Goal: Transaction & Acquisition: Purchase product/service

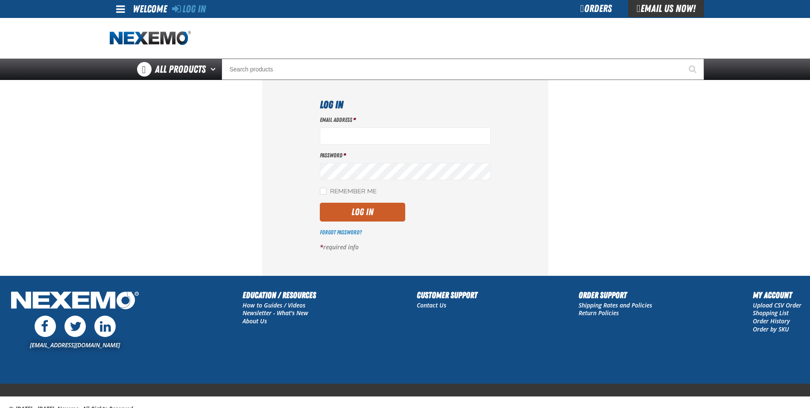
type input "[EMAIL_ADDRESS][DOMAIN_NAME]"
click at [357, 208] on button "Log In" at bounding box center [362, 211] width 85 height 19
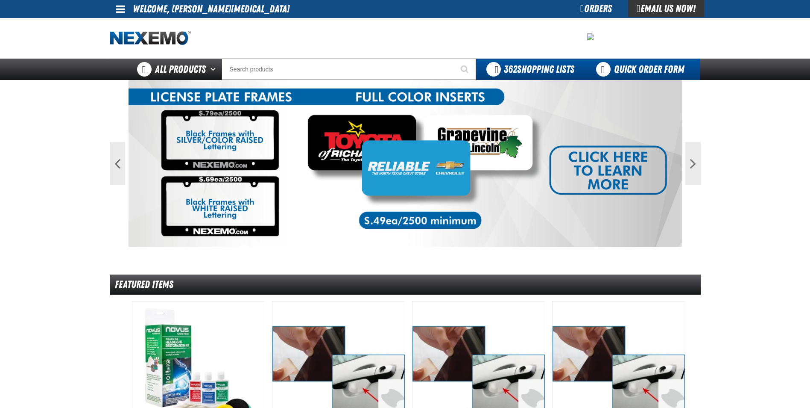
click at [637, 69] on link "Quick Order Form" at bounding box center [643, 69] width 116 height 21
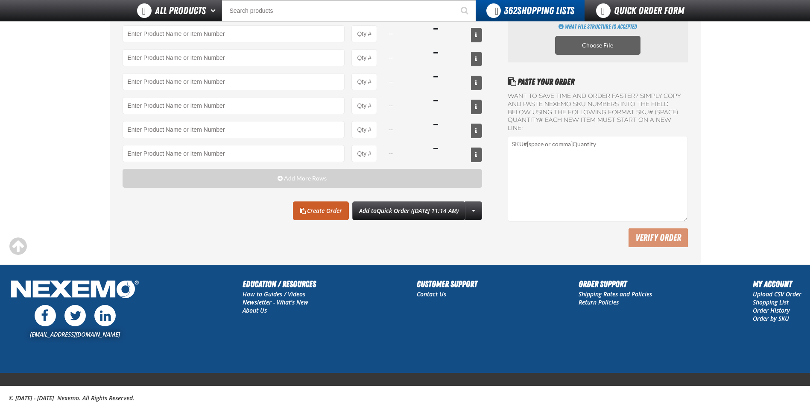
scroll to position [127, 0]
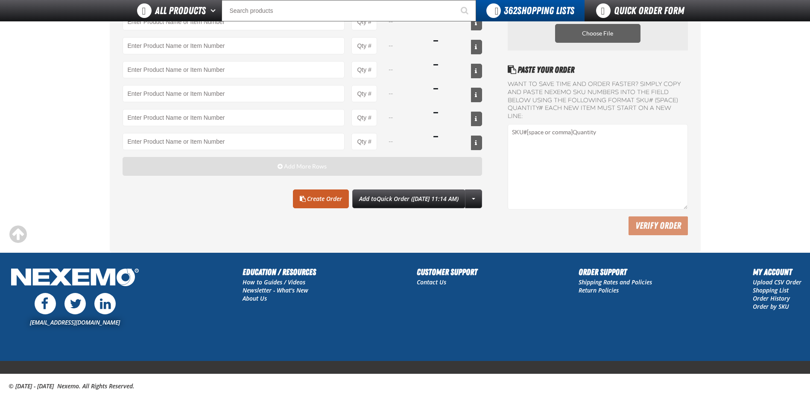
click at [225, 169] on button "Add More Rows" at bounding box center [303, 166] width 360 height 19
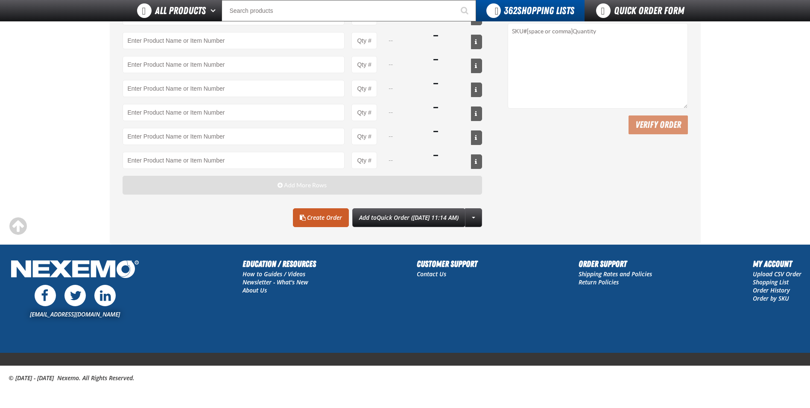
click at [226, 190] on button "Add More Rows" at bounding box center [303, 185] width 360 height 19
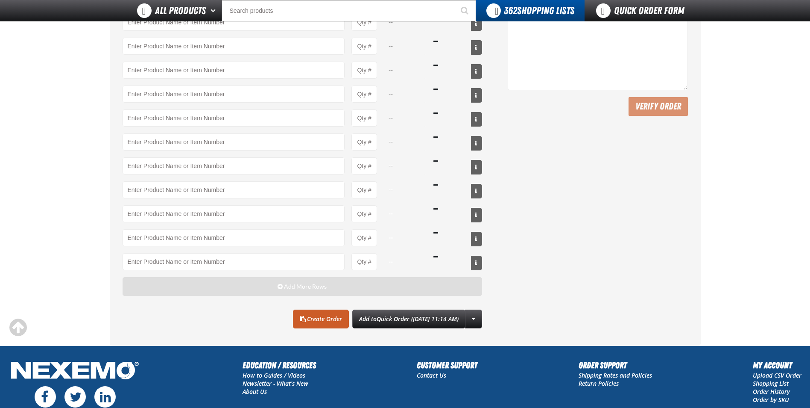
scroll to position [228, 0]
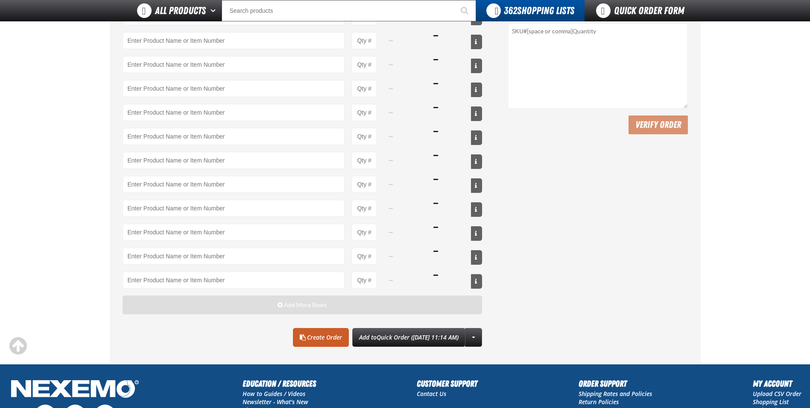
click at [230, 308] on button "Add More Rows" at bounding box center [303, 304] width 360 height 19
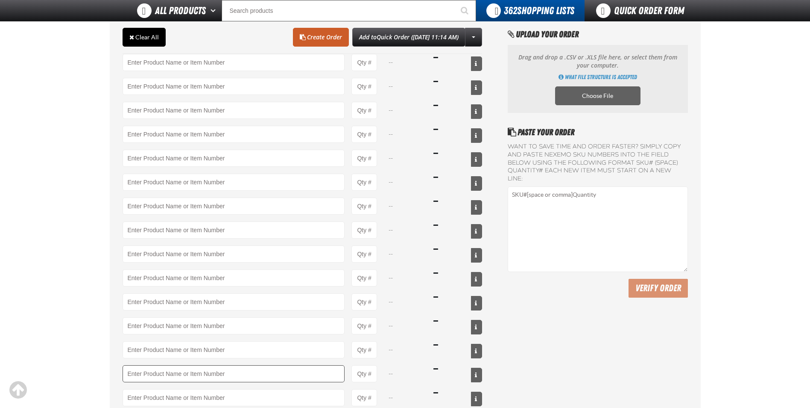
scroll to position [40, 0]
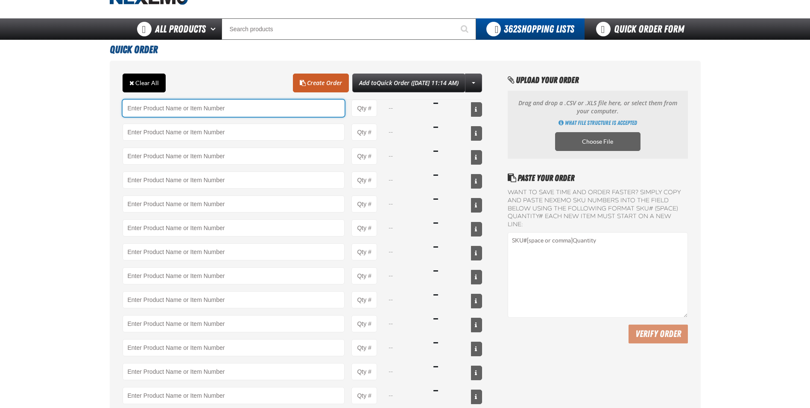
click at [151, 108] on input "Product" at bounding box center [234, 108] width 223 height 17
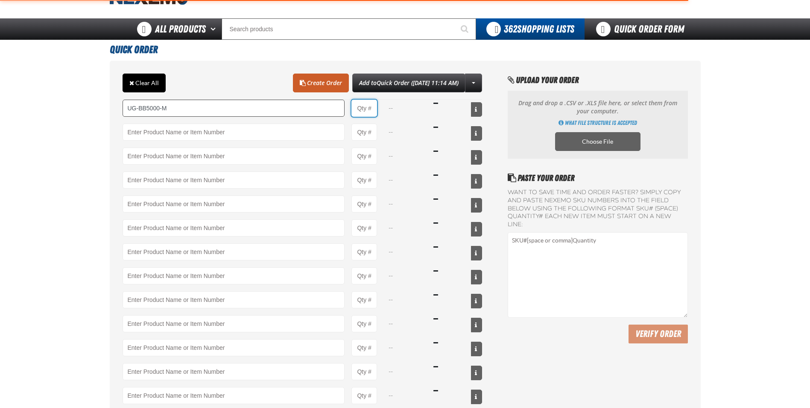
type input "UG-BB5000-M - Ultragard gloves - Medium (6/7 mil). - (100 gloves per box MIN 10…"
type input "1"
select select "box"
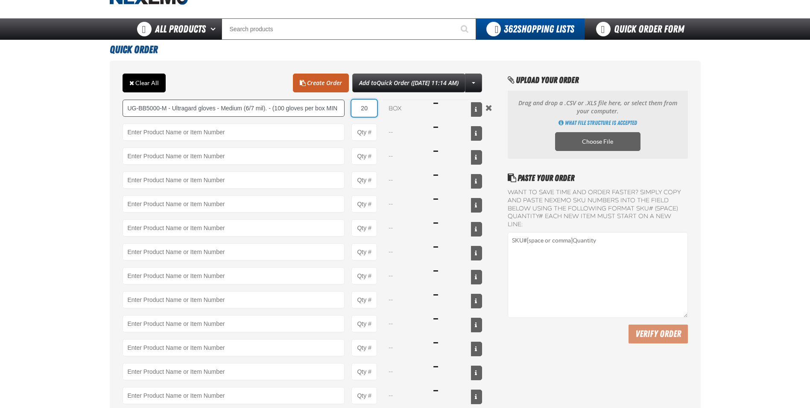
type input "20"
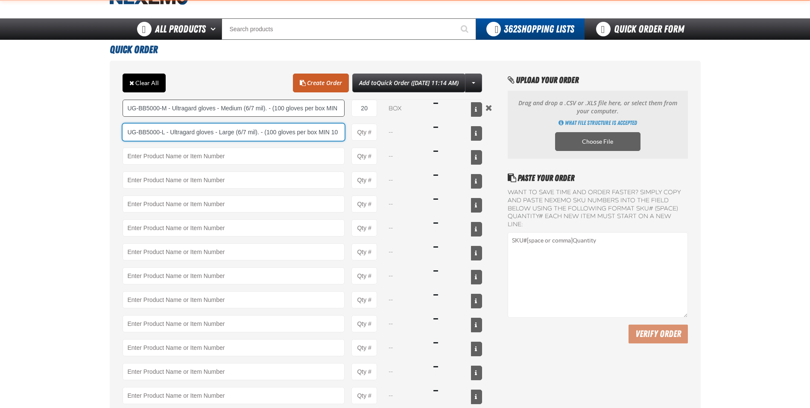
type input "UG-BB5000-L - Ultragard gloves - Large (6/7 mil). - (100 gloves per box MIN 10 …"
type input "1"
select select "box"
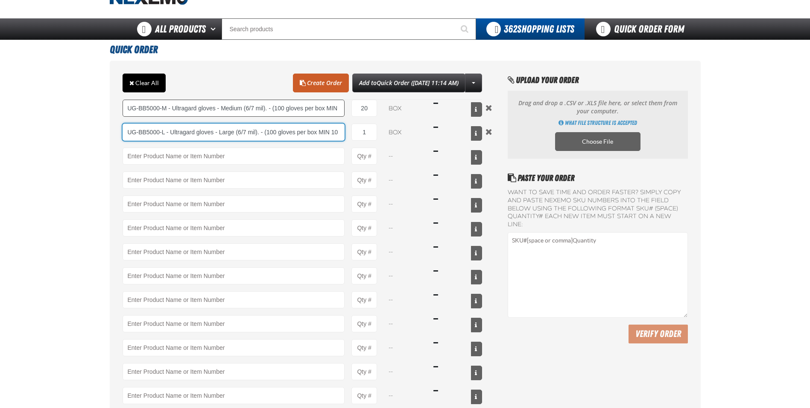
type input "UG-BB5000-L - Ultragard gloves - Large (6/7 mil). - (100 gloves per box MIN 10 …"
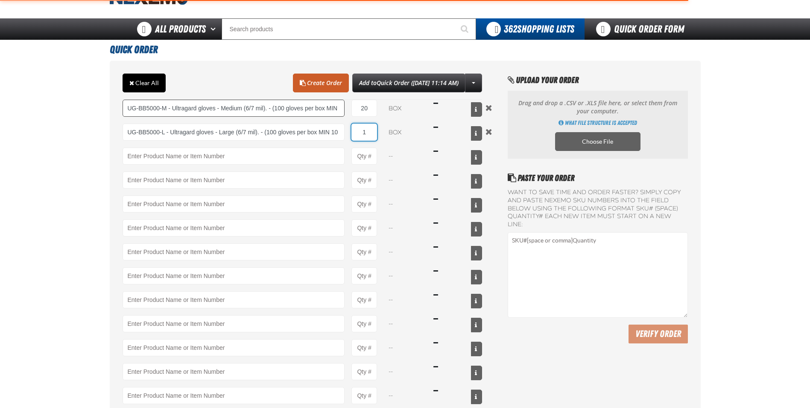
type input "2"
type input "UG-BB5000-L - Ultragard gloves - Large (6/7 mil). - (100 gloves per box MIN 10 …"
type input "20"
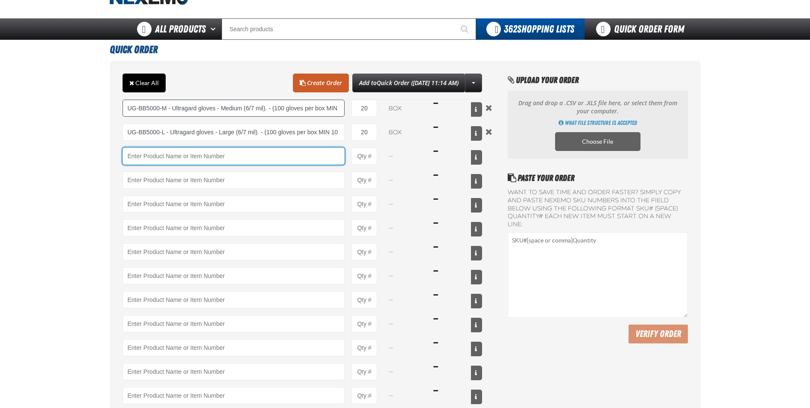
type input "Y"
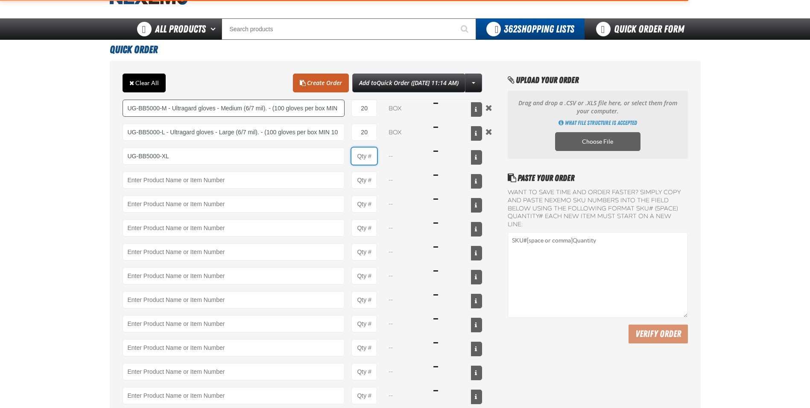
type input "UG-BB5000-XL - Ultragard gloves - X-Large (6/7 mil). - (100 gloves per box MIN …"
type input "1"
select select "box"
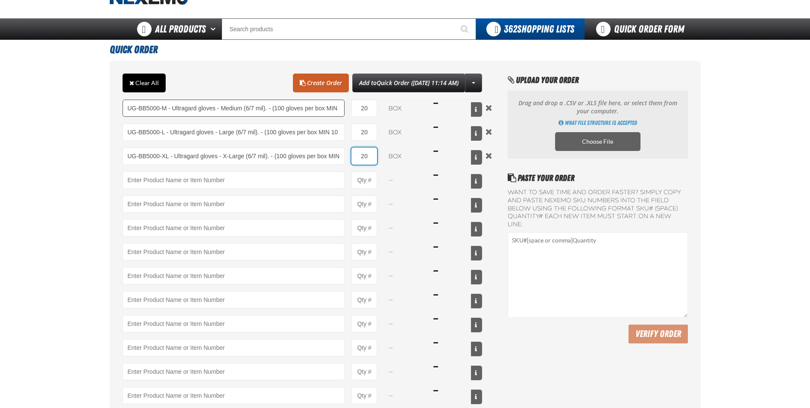
type input "20"
click at [311, 78] on link "Create Order" at bounding box center [321, 82] width 56 height 19
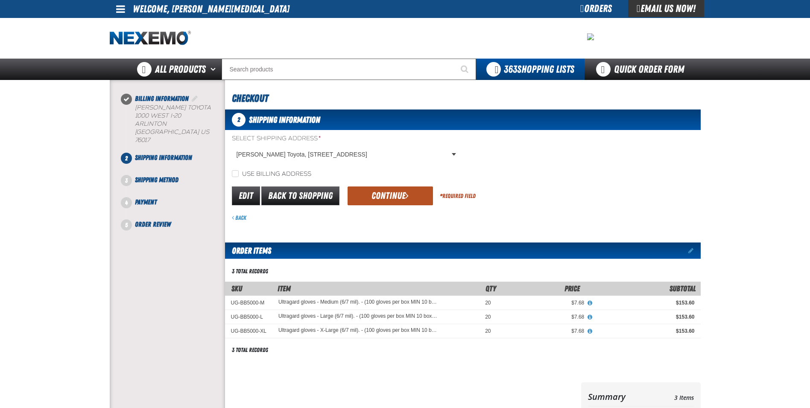
click at [399, 193] on button "Continue" at bounding box center [390, 195] width 85 height 19
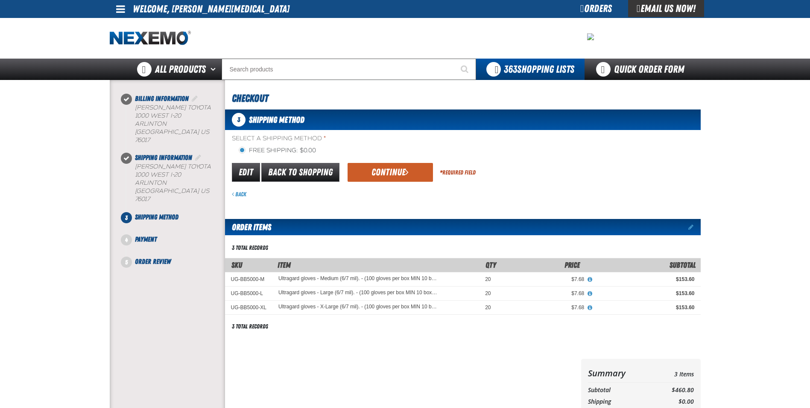
click at [399, 193] on div "Back" at bounding box center [466, 194] width 469 height 8
click at [389, 177] on button "Continue" at bounding box center [390, 172] width 85 height 19
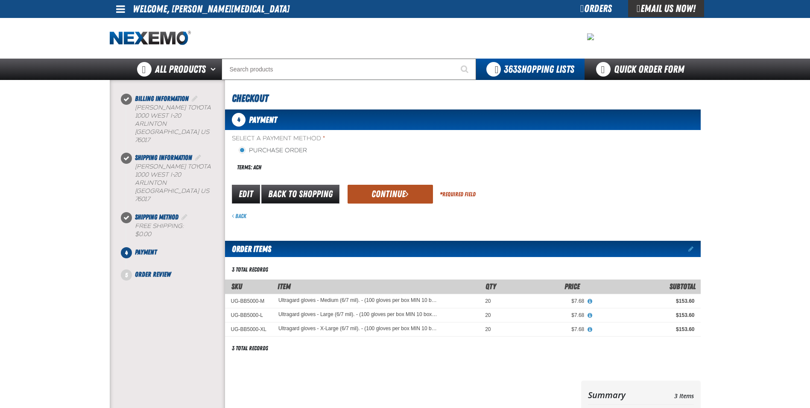
click at [387, 191] on button "Continue" at bounding box center [390, 194] width 85 height 19
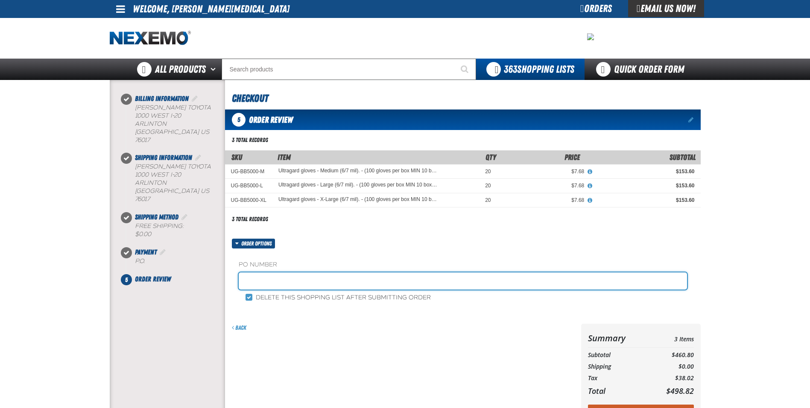
click at [285, 281] on input "text" at bounding box center [463, 280] width 449 height 17
type input "STOCK"
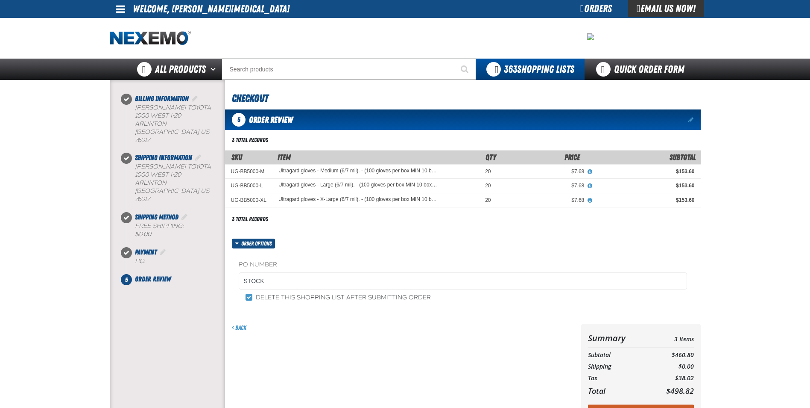
click at [484, 364] on div "Back" at bounding box center [401, 376] width 353 height 106
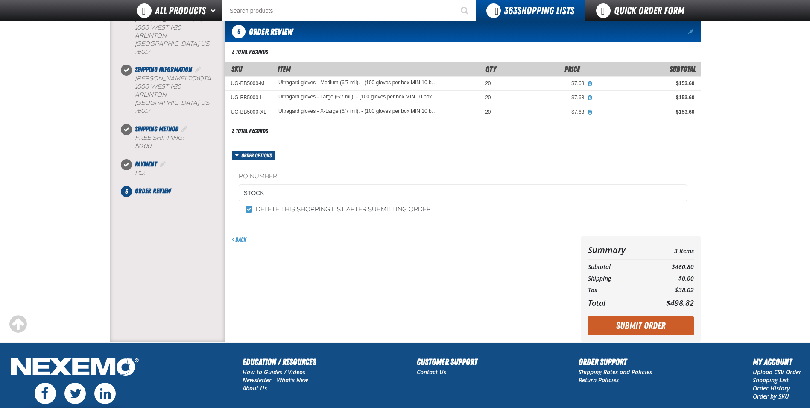
scroll to position [85, 0]
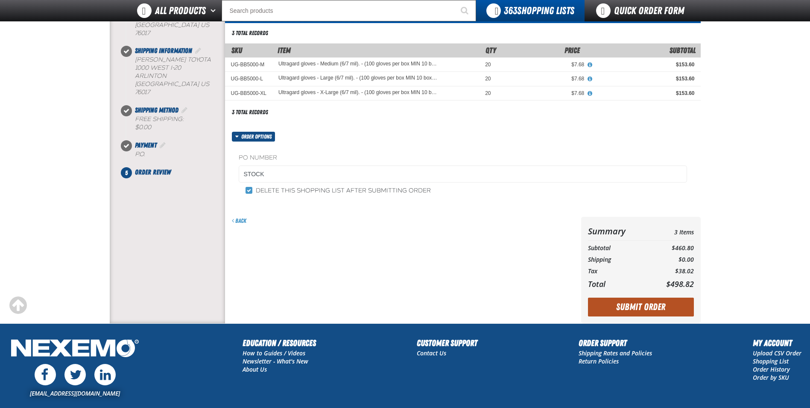
click at [615, 308] on button "Submit Order" at bounding box center [641, 306] width 106 height 19
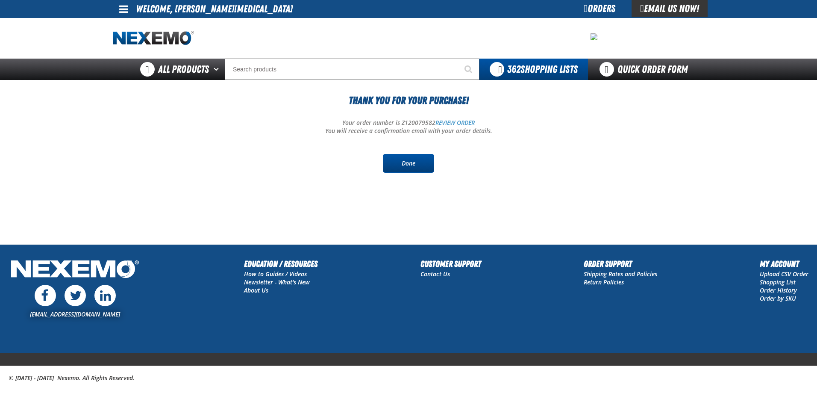
click at [402, 170] on link "Done" at bounding box center [408, 163] width 51 height 19
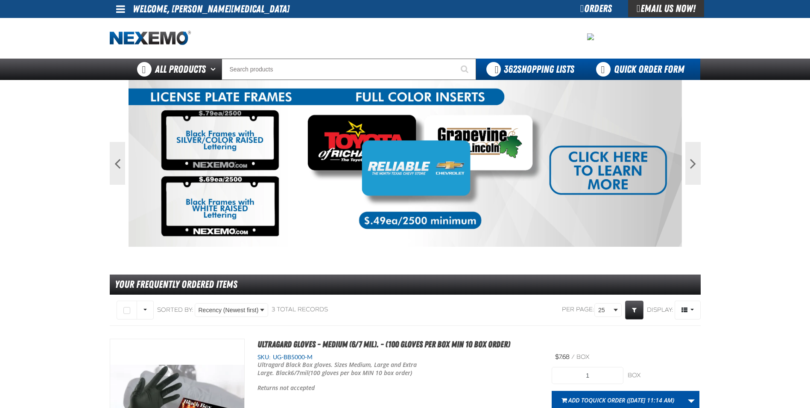
click at [630, 64] on link "Quick Order Form" at bounding box center [643, 69] width 116 height 21
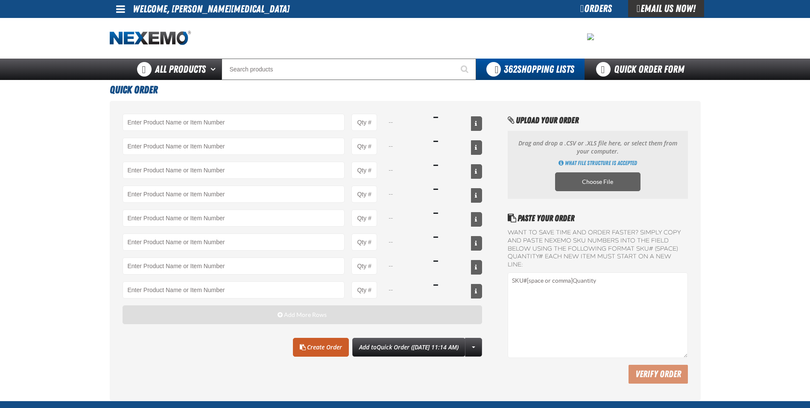
click at [196, 315] on button "Add More Rows" at bounding box center [303, 314] width 360 height 19
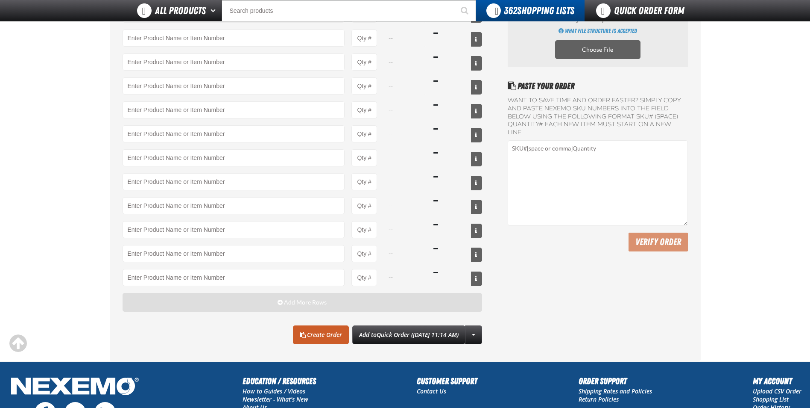
scroll to position [128, 0]
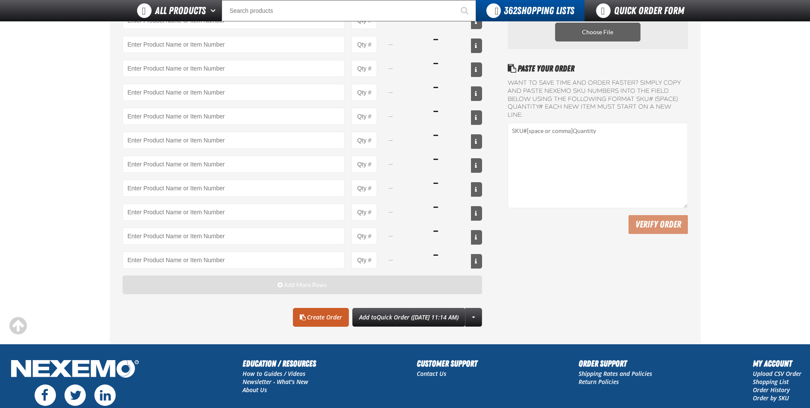
click at [197, 285] on button "Add More Rows" at bounding box center [303, 284] width 360 height 19
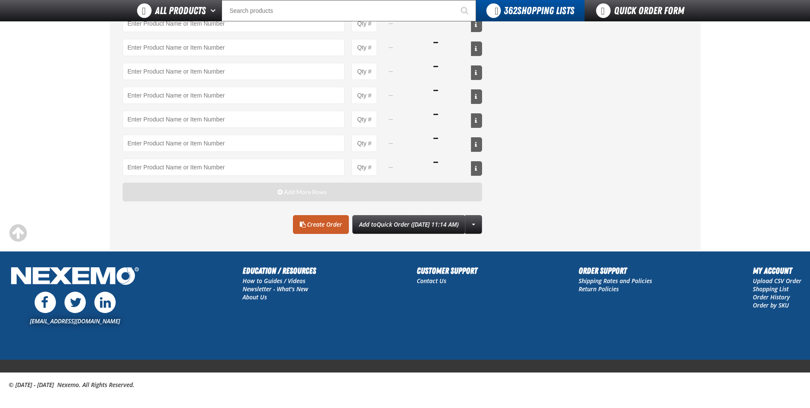
scroll to position [342, 0]
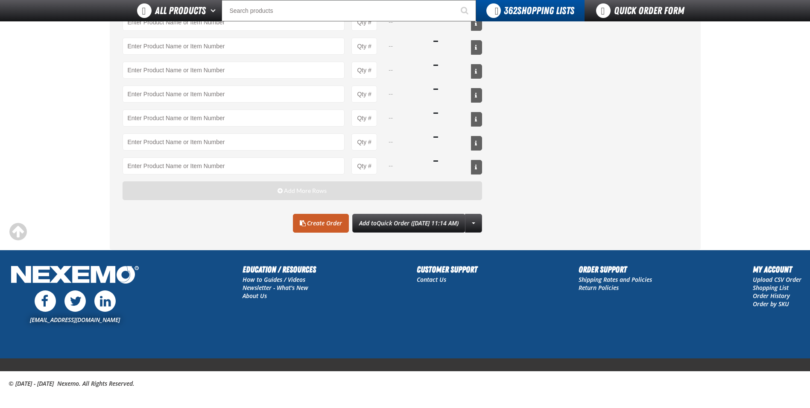
click at [226, 191] on button "Add More Rows" at bounding box center [303, 190] width 360 height 19
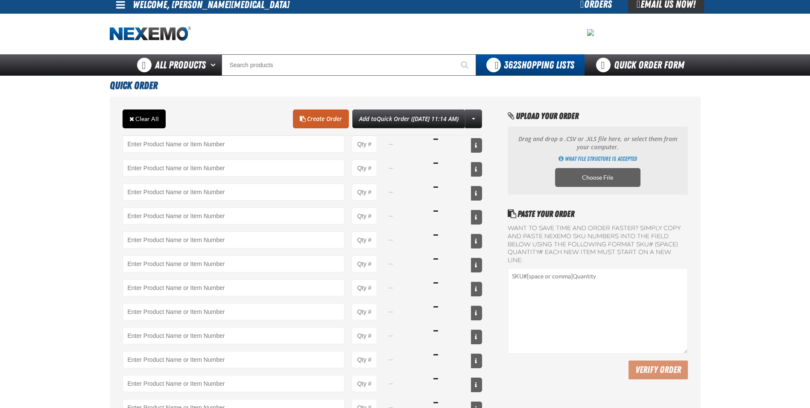
scroll to position [0, 0]
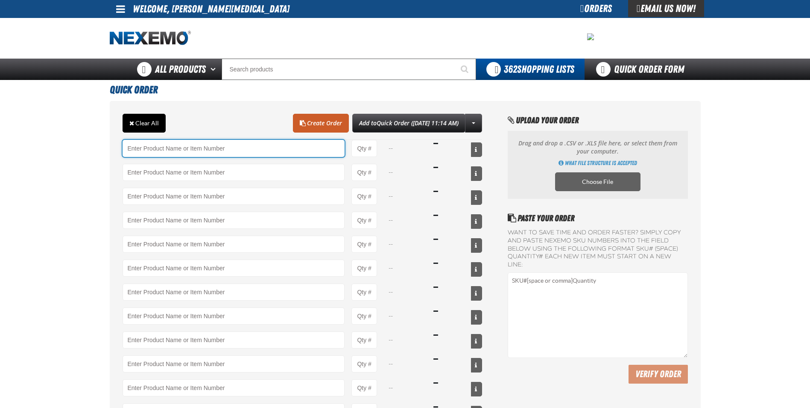
click at [158, 144] on input "Product" at bounding box center [234, 148] width 223 height 17
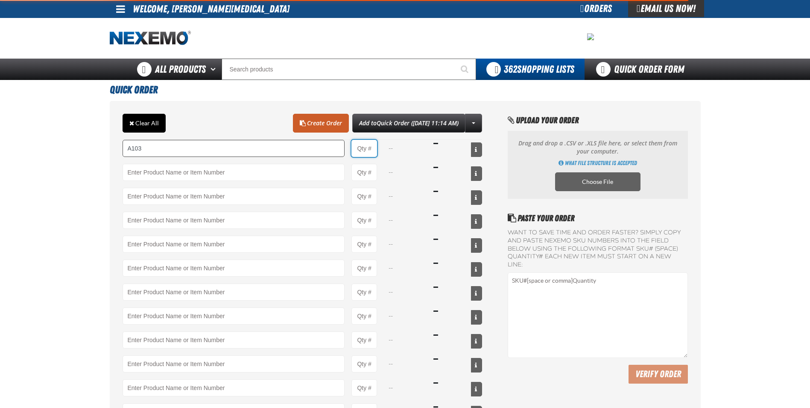
type input "A103 - Throttle Body and Intake Cleaner - ZAK Products"
type input "1"
select select "can"
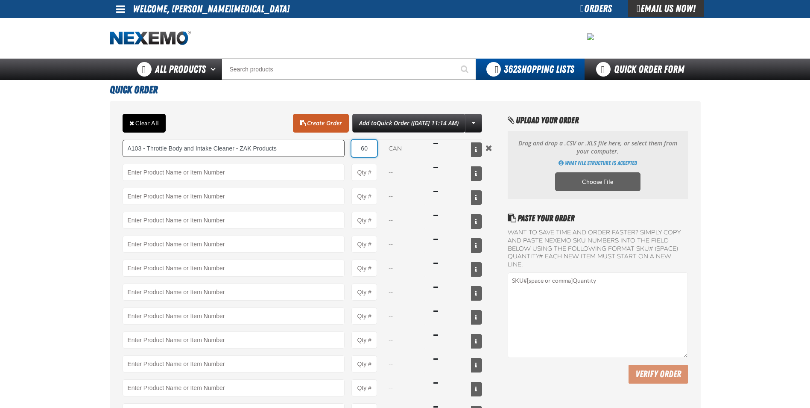
type input "60"
type input "B304 - Battery Service Kit - Cleaner &amp; Protector with Anti-Corrosion Pads -…"
type input "1"
select select "kit"
type input "24"
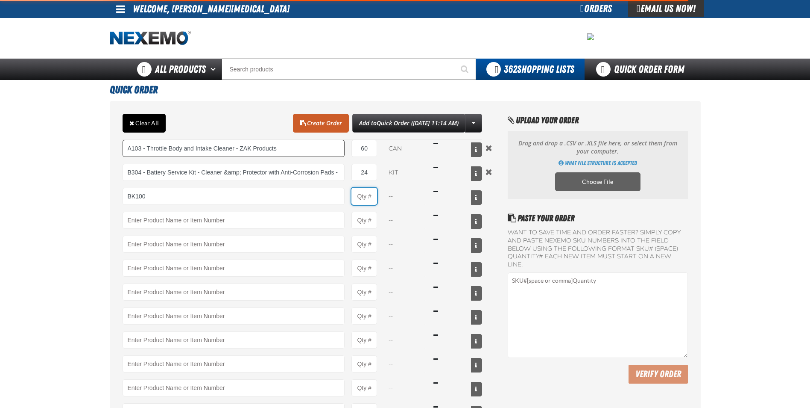
type input "BK100 - DOT 3 Brake Fluid Exchange Formula - 32 Ounce - ZAK Products"
type input "1"
select select "bottle"
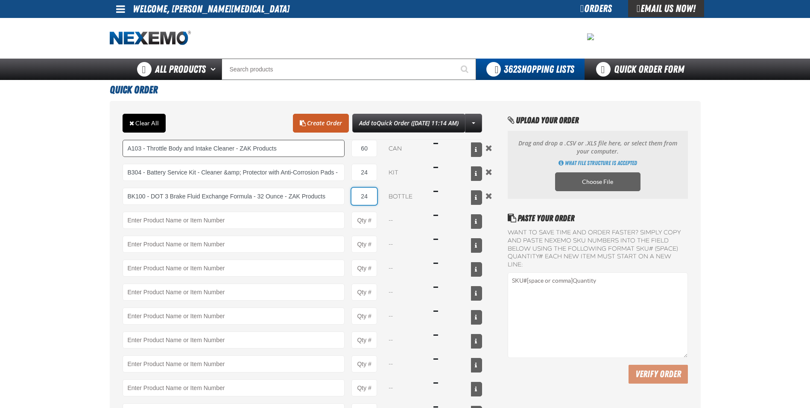
type input "24"
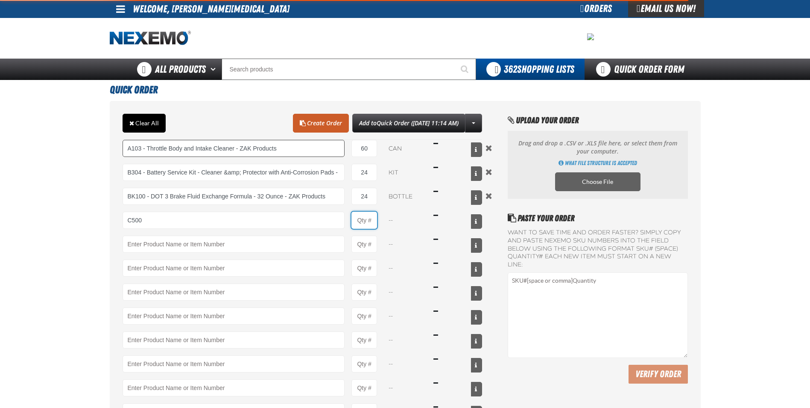
type input "C500 - Synthetic Engine Oil Booster - ZAK Products"
type input "1"
select select "bottle"
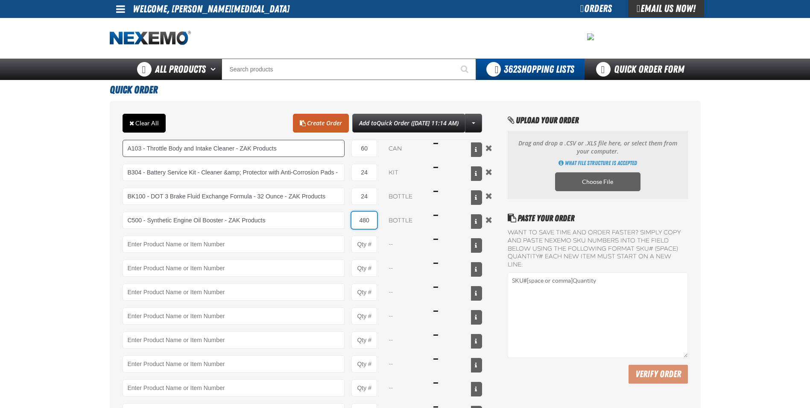
type input "480"
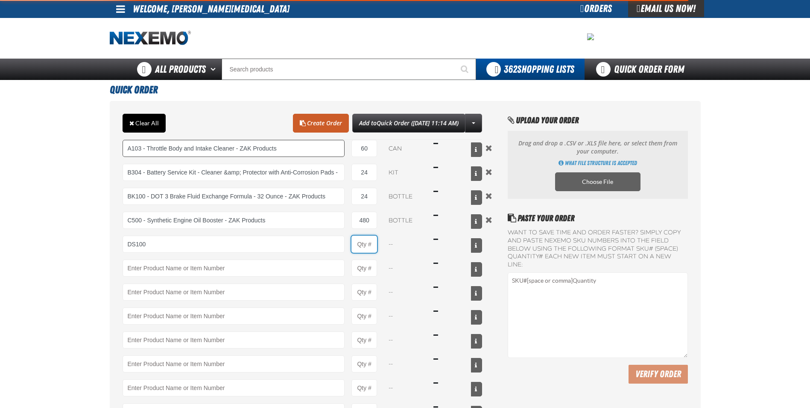
type input "DS100 - Differential Supplement - ZAK Products"
type input "1"
select select "bottle"
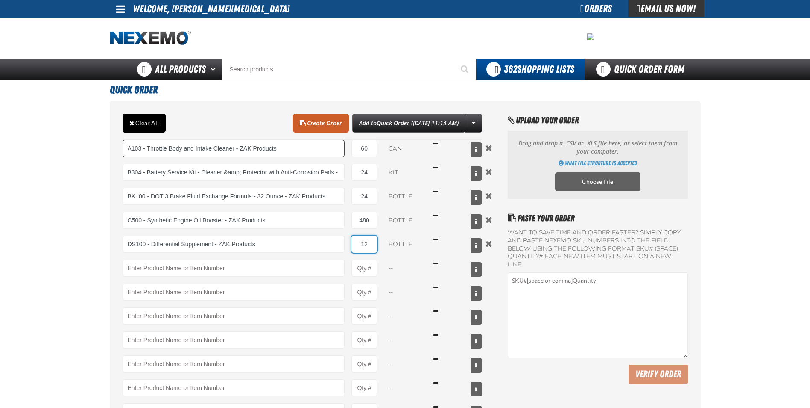
type input "12"
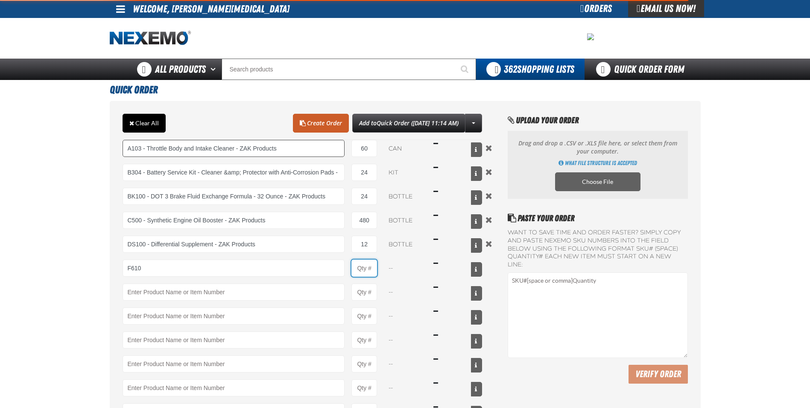
type input "F610 - Z-Tech - ZAK Products"
type input "1"
select select "bottle"
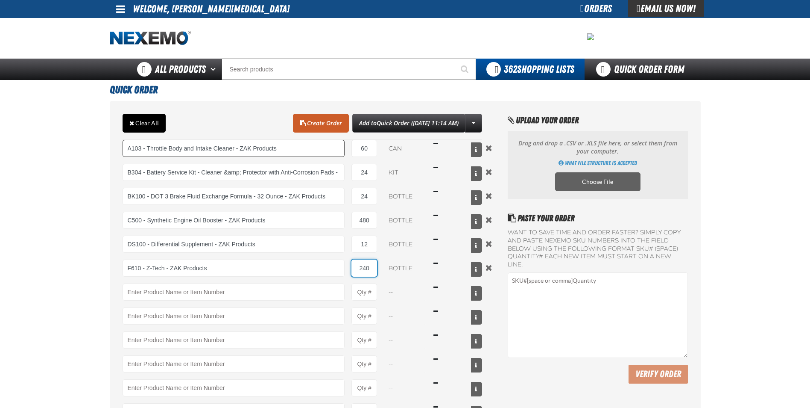
type input "240"
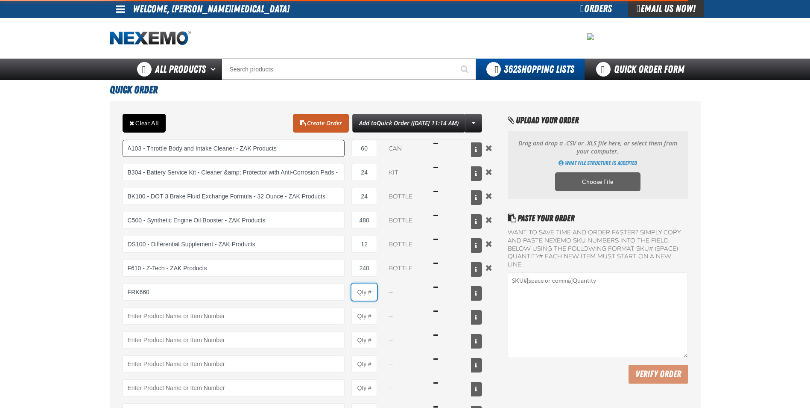
type input "FRK660 - Fuel Rail Induction Kit - ZAK Products"
type input "1"
select select "kit"
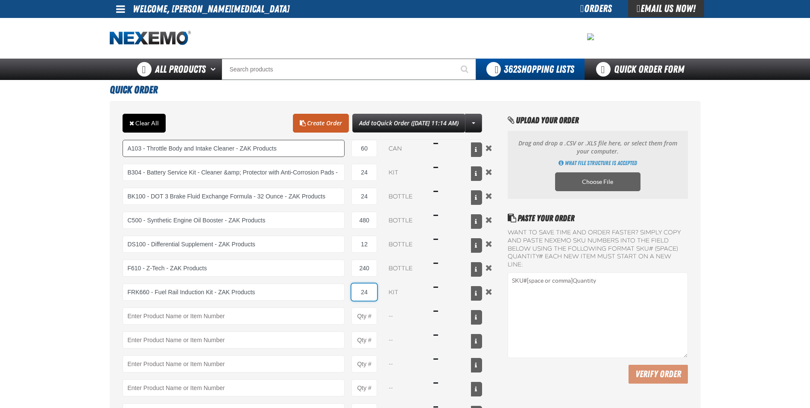
type input "24"
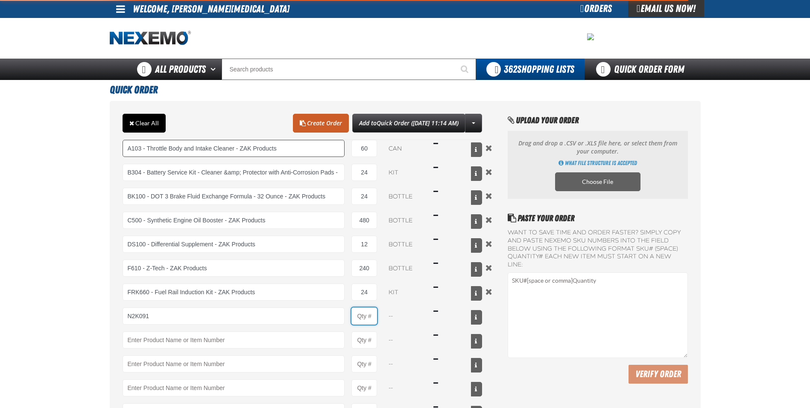
type input "N2K091 - N2 Nitrogen Installation Kits"
type input "1"
select select "kit"
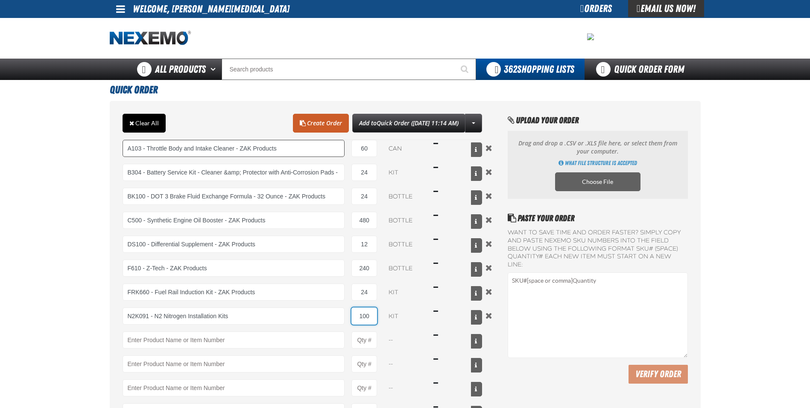
type input "100"
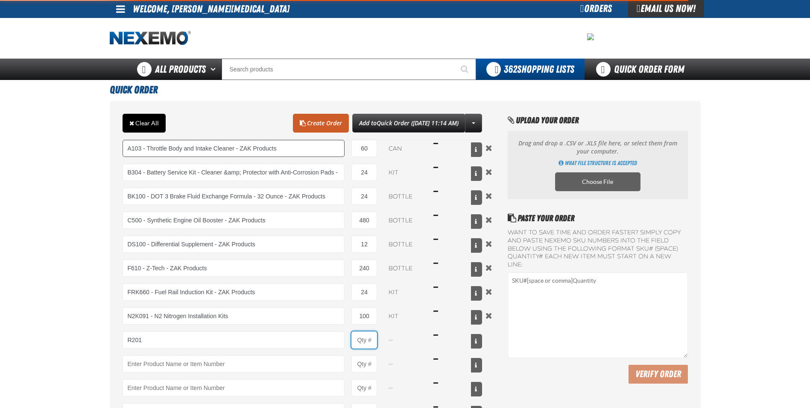
type input "R201 - Universal Cooling System Conditioner - ZAK Products"
type input "1"
select select "bottle"
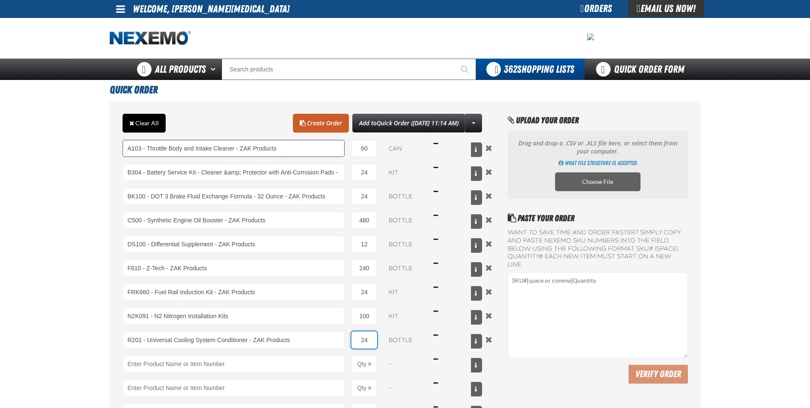
type input "24"
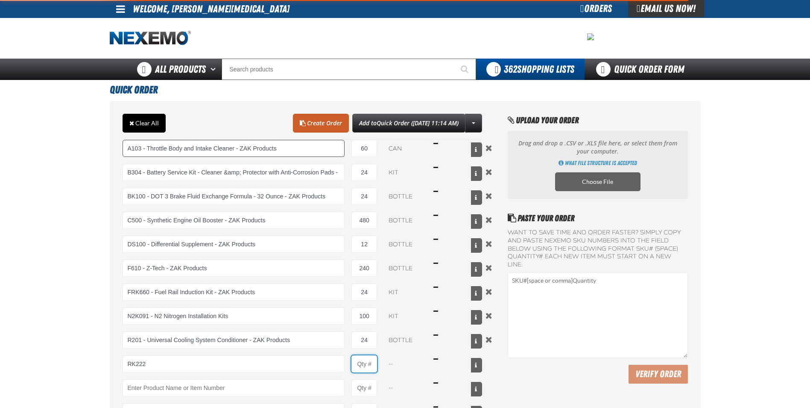
type input "RK222 - Universal Cooling System Service Kit - ZAK Products"
type input "1"
select select "kit"
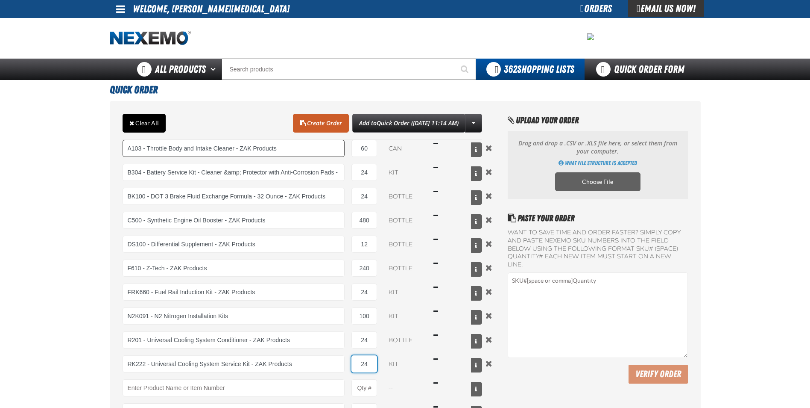
type input "24"
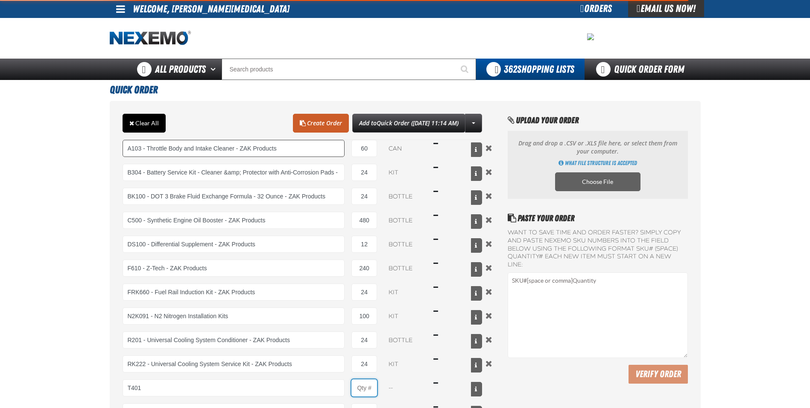
type input "T401 - Automatic Transmission Conditioner - ZAK Products"
type input "1"
select select "bottle"
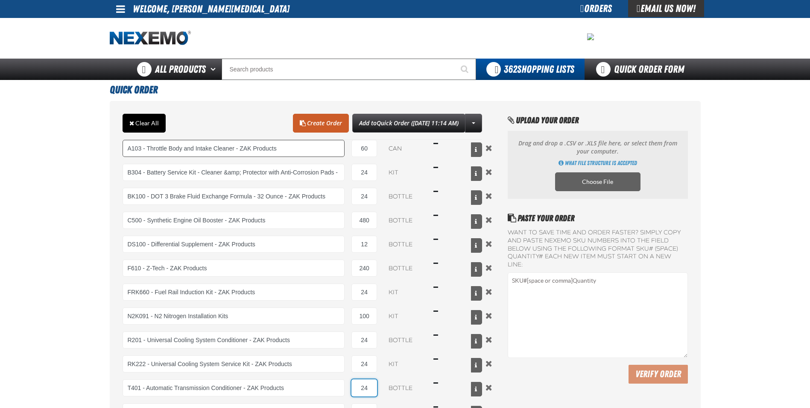
type input "24"
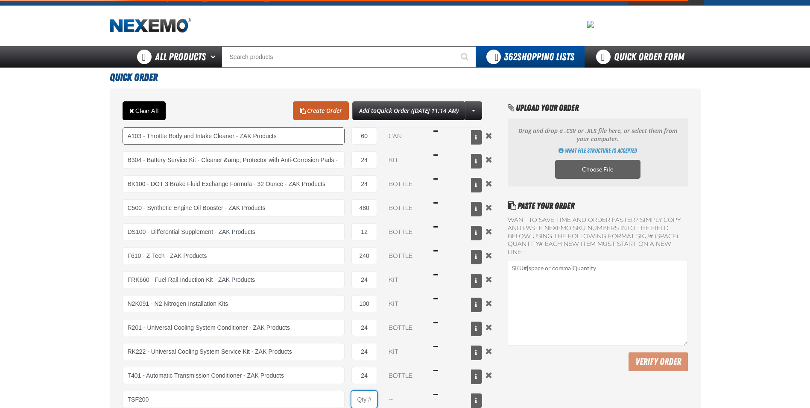
type input "TSF200 - 2-Step GDI Intake Cleaning Service"
type input "1"
select select "kit"
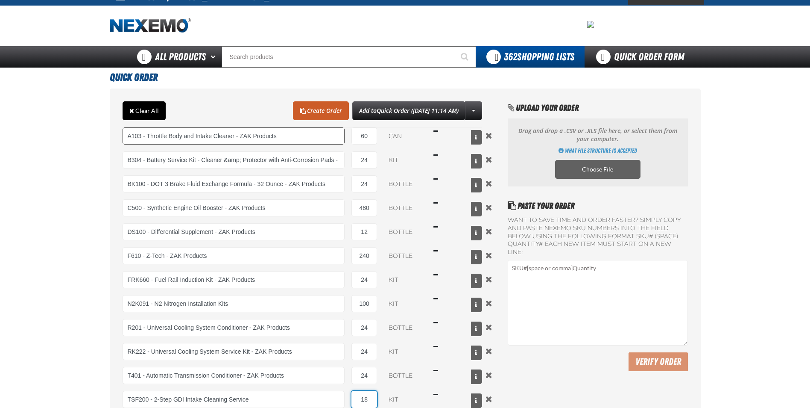
type input "18"
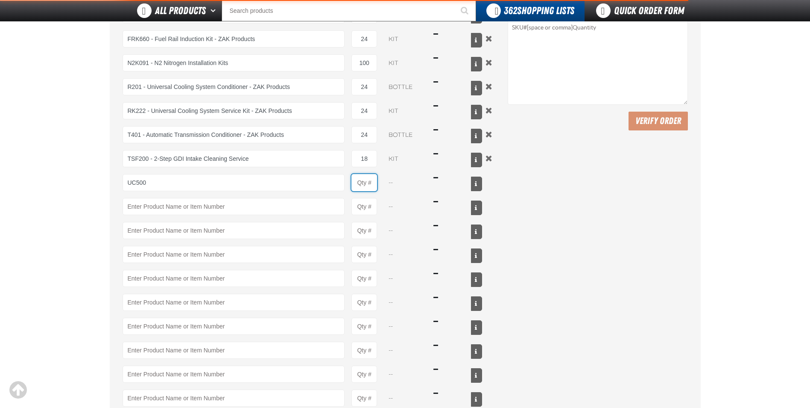
type input "UC500 - Performance Used Car Kit - ZAK Products"
type input "1"
select select "kit"
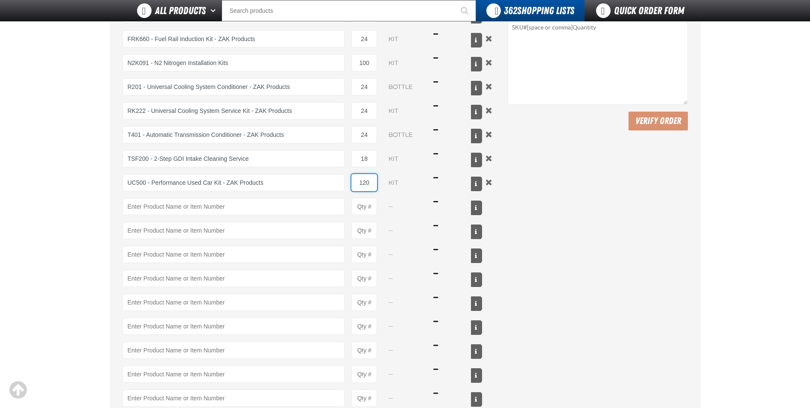
type input "120"
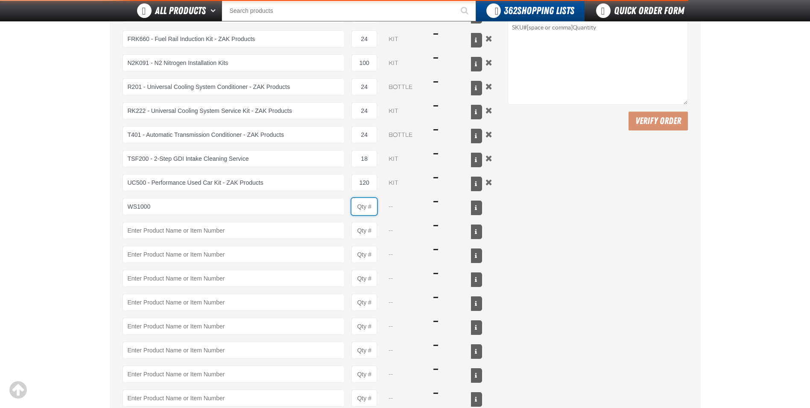
type input "WS1000 - World Standard Performance Transmission Fluid - ZAK Products"
type input "1"
select select "bottle"
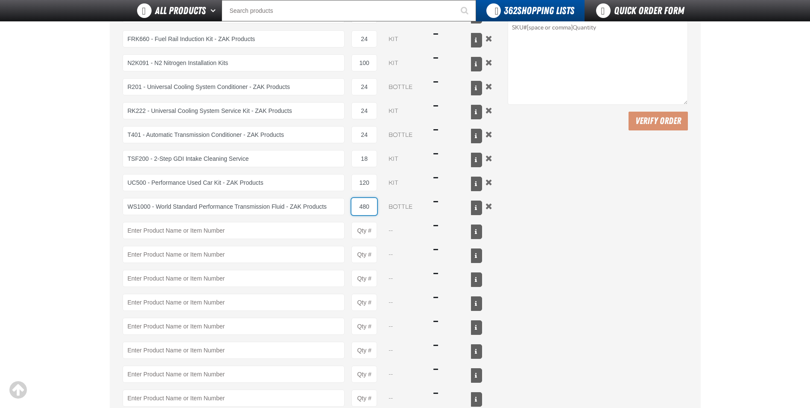
drag, startPoint x: 368, startPoint y: 206, endPoint x: 349, endPoint y: 204, distance: 18.9
click at [349, 204] on div "WS1000 - World Standard Performance Transmission Fluid - ZAK Products 480 bottl…" at bounding box center [303, 206] width 360 height 17
type input "240"
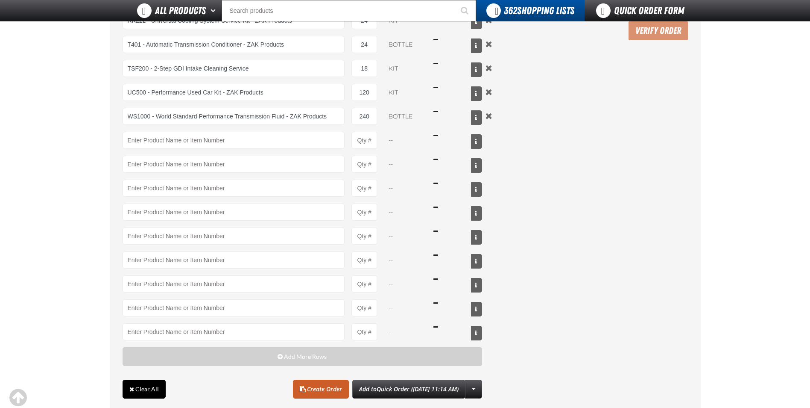
scroll to position [360, 0]
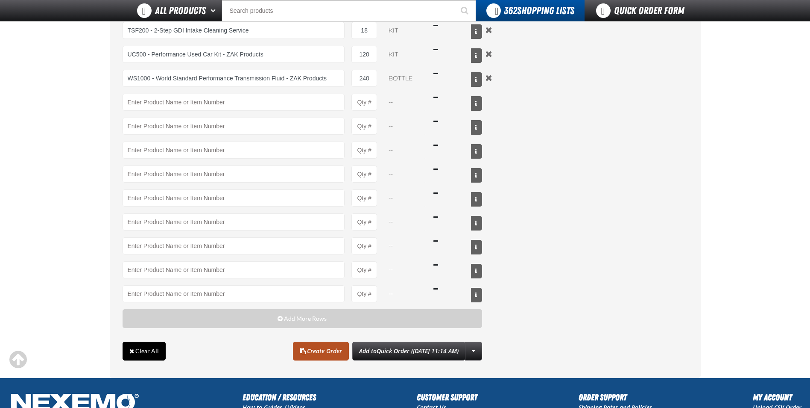
click at [299, 350] on link "Create Order" at bounding box center [321, 350] width 56 height 19
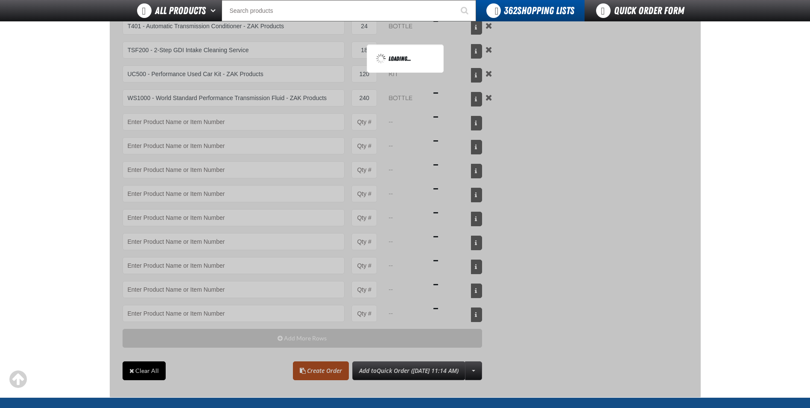
scroll to position [0, 0]
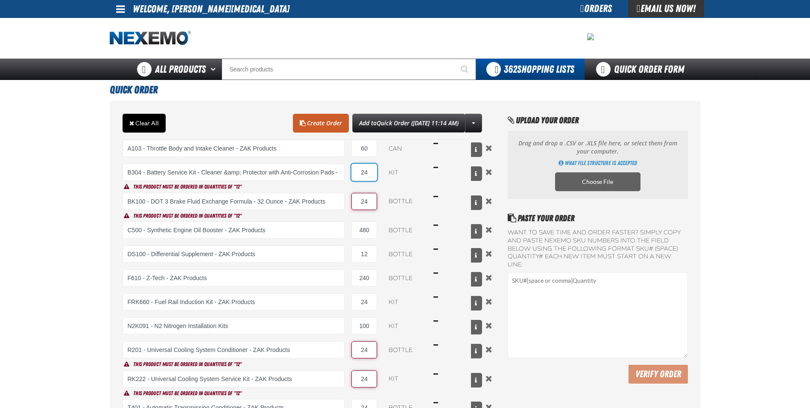
drag, startPoint x: 374, startPoint y: 167, endPoint x: 353, endPoint y: 167, distance: 20.9
click at [353, 167] on input "24" at bounding box center [365, 172] width 26 height 17
type input "24"
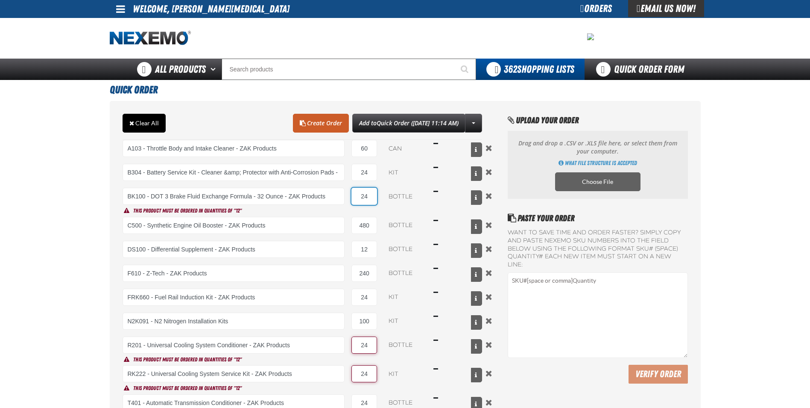
drag, startPoint x: 369, startPoint y: 199, endPoint x: 346, endPoint y: 196, distance: 22.9
click at [346, 196] on div "BK100 - DOT 3 Brake Fluid Exchange Formula - 32 Ounce - ZAK Products EZ-EZ273-M…" at bounding box center [303, 196] width 360 height 17
type input "24"
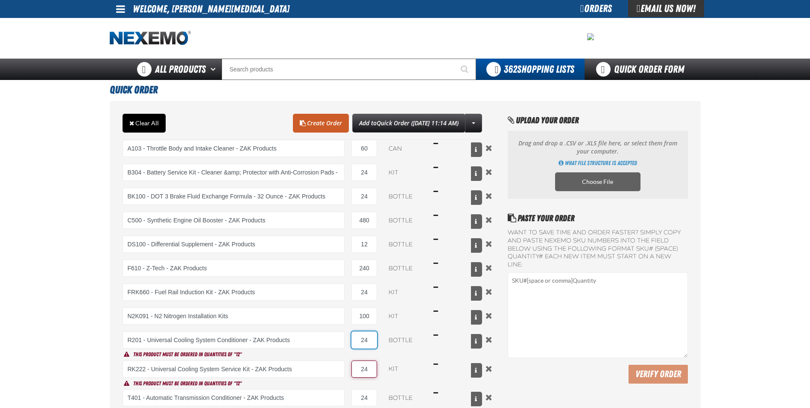
drag, startPoint x: 362, startPoint y: 337, endPoint x: 354, endPoint y: 337, distance: 8.6
click at [354, 337] on input "24" at bounding box center [365, 339] width 26 height 17
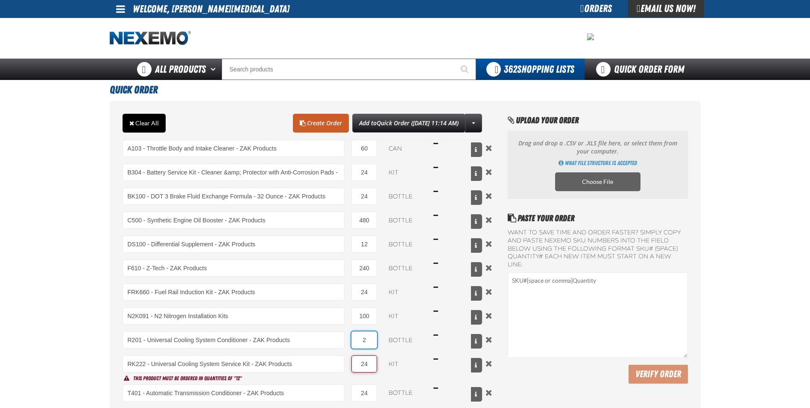
type input "24"
drag, startPoint x: 367, startPoint y: 362, endPoint x: 353, endPoint y: 360, distance: 14.2
click at [354, 360] on input "24" at bounding box center [365, 363] width 26 height 17
type input "24"
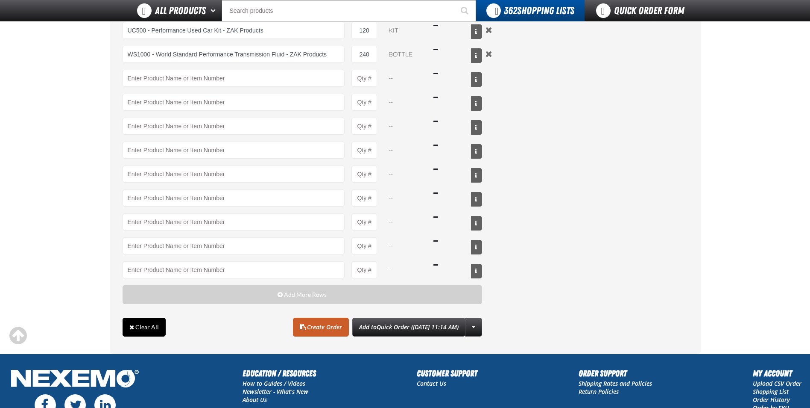
scroll to position [384, 0]
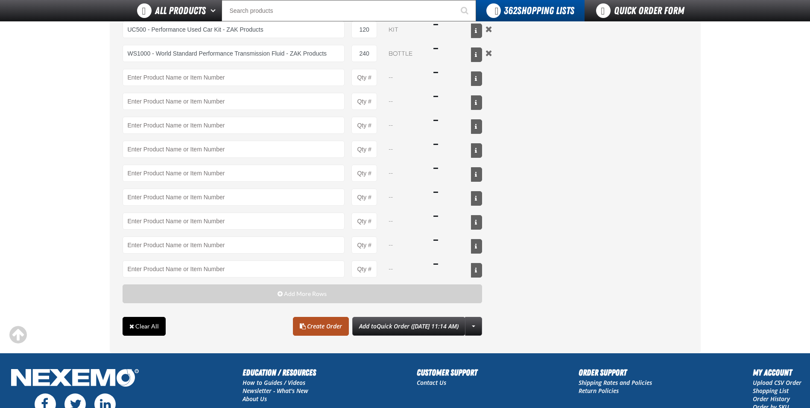
click at [300, 324] on span at bounding box center [303, 326] width 6 height 6
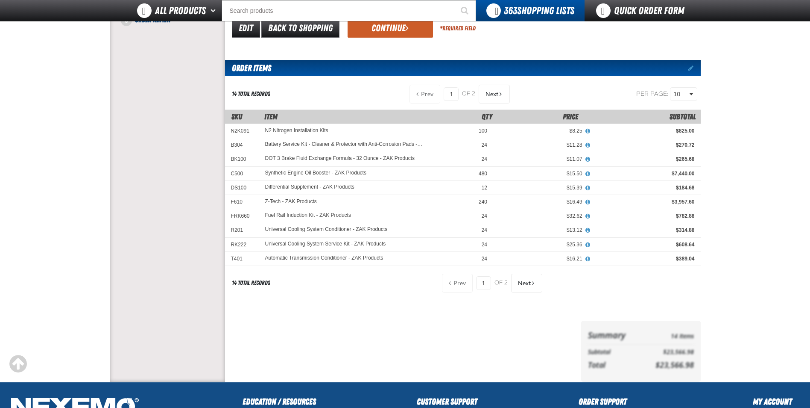
scroll to position [128, 0]
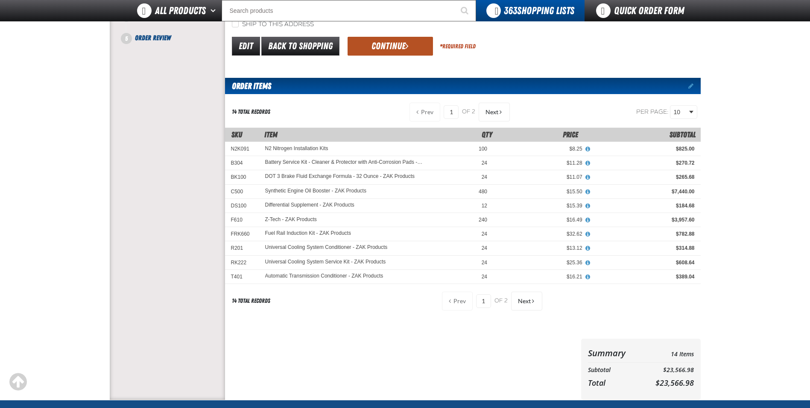
click at [390, 48] on button "Continue" at bounding box center [390, 46] width 85 height 19
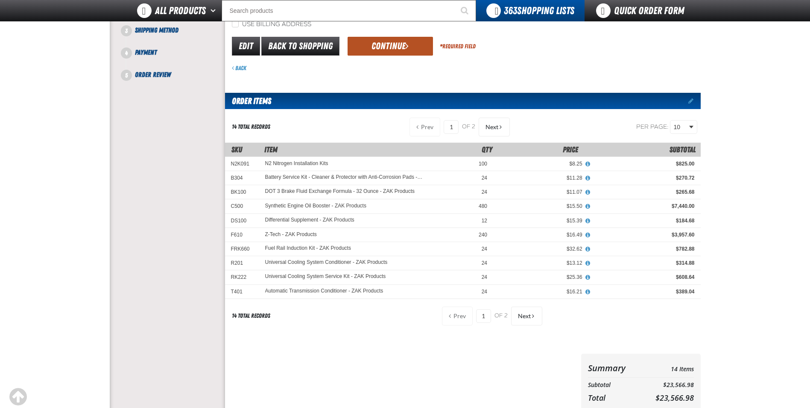
click at [380, 51] on button "Continue" at bounding box center [390, 46] width 85 height 19
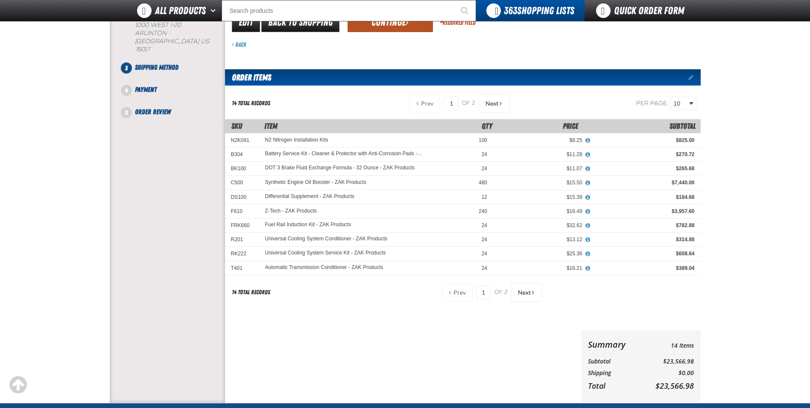
click at [380, 27] on button "Continue" at bounding box center [390, 22] width 85 height 19
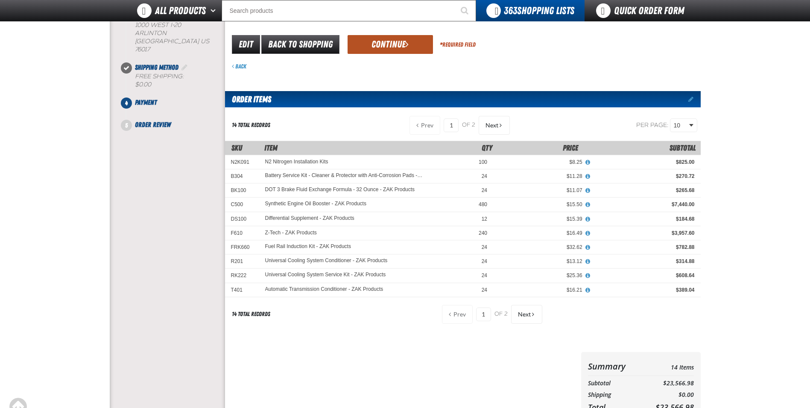
click at [381, 46] on button "Continue" at bounding box center [390, 44] width 85 height 19
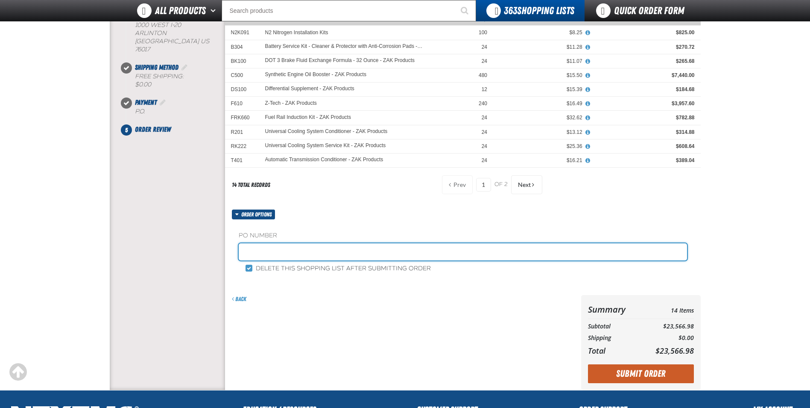
click at [287, 254] on input "text" at bounding box center [463, 251] width 449 height 17
type input "STOCK"
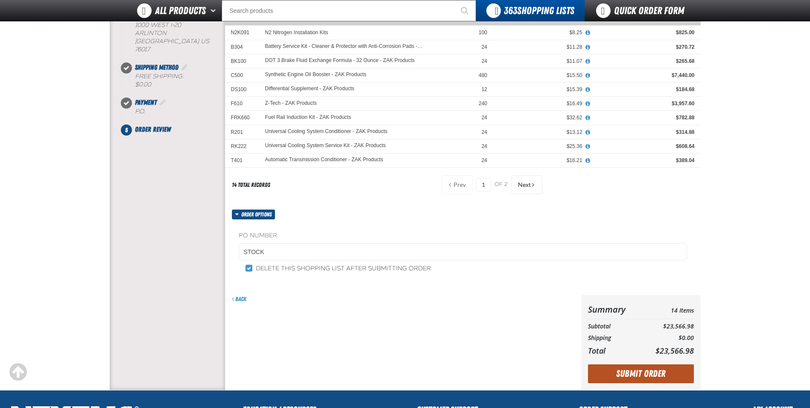
click at [625, 373] on button "Submit Order" at bounding box center [641, 373] width 106 height 19
